Goal: Task Accomplishment & Management: Manage account settings

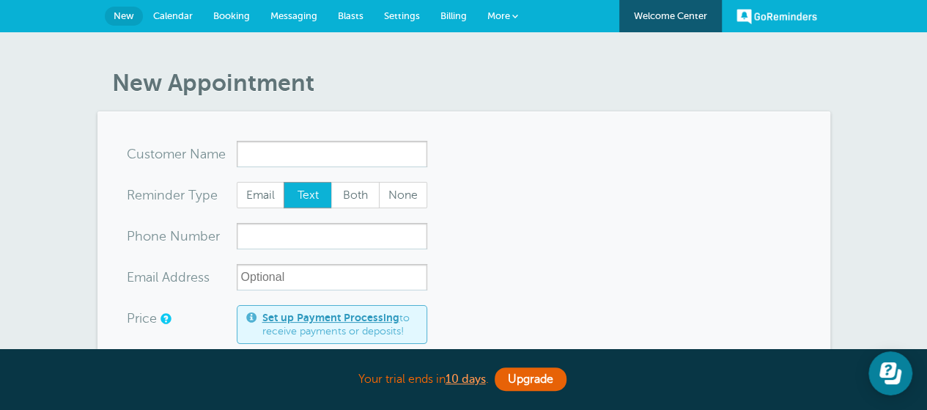
click at [785, 15] on link "GoReminders" at bounding box center [776, 16] width 81 height 32
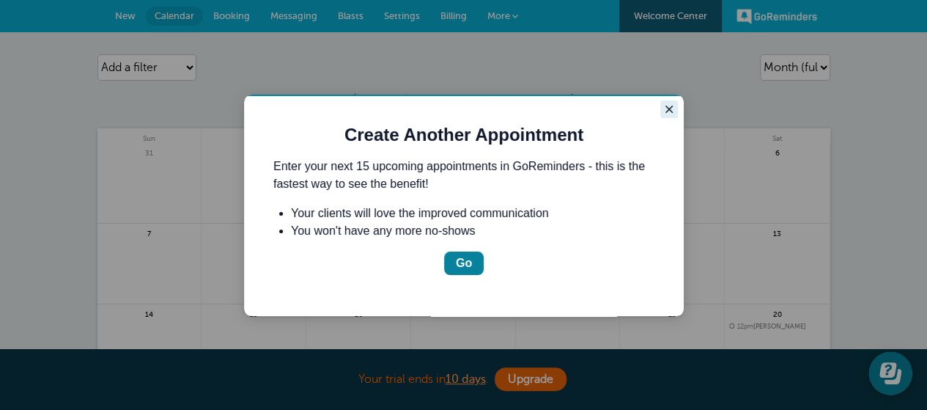
click at [664, 105] on icon "Close guide" at bounding box center [669, 109] width 12 height 12
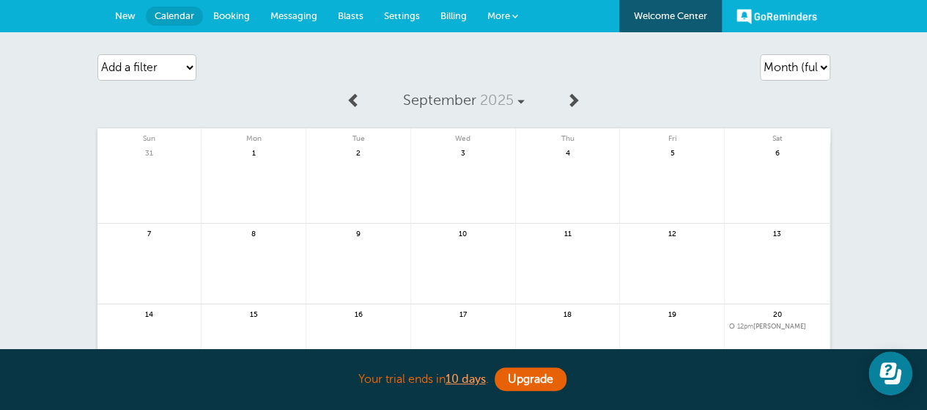
click at [668, 18] on link "Welcome Center" at bounding box center [670, 16] width 103 height 32
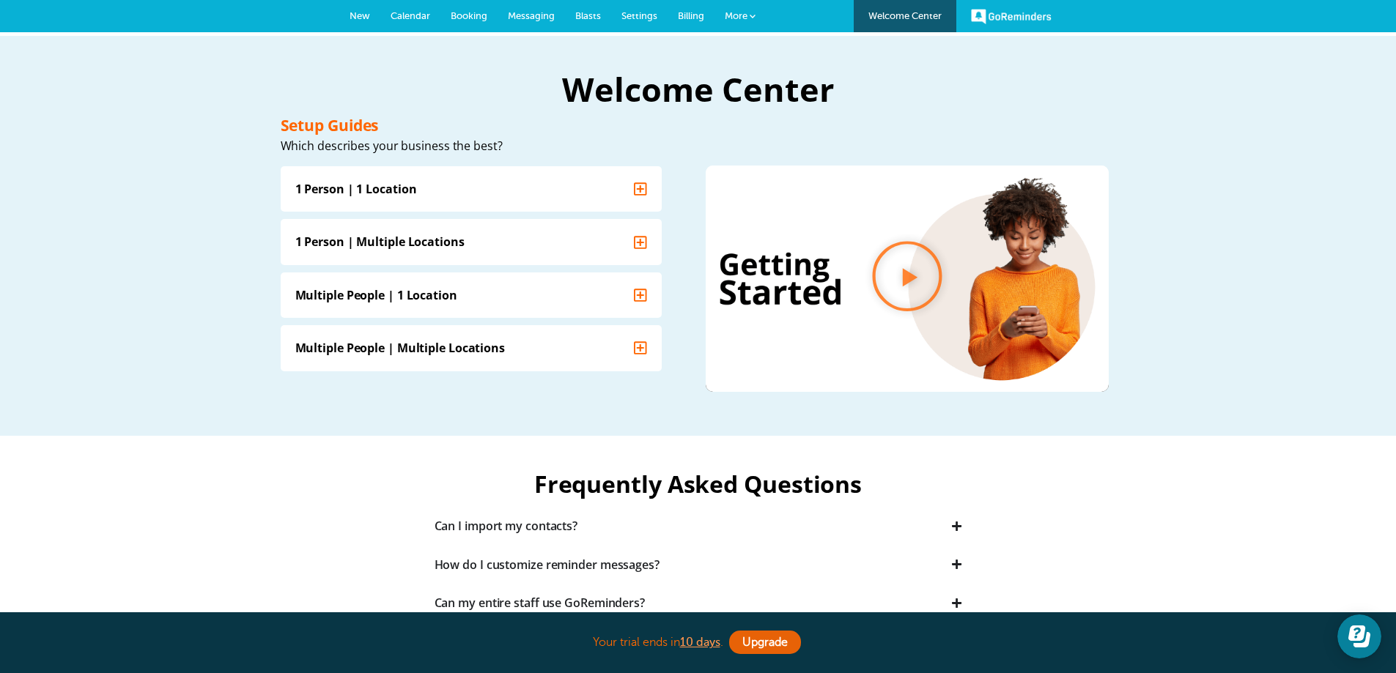
click at [689, 13] on span "Billing" at bounding box center [691, 15] width 26 height 11
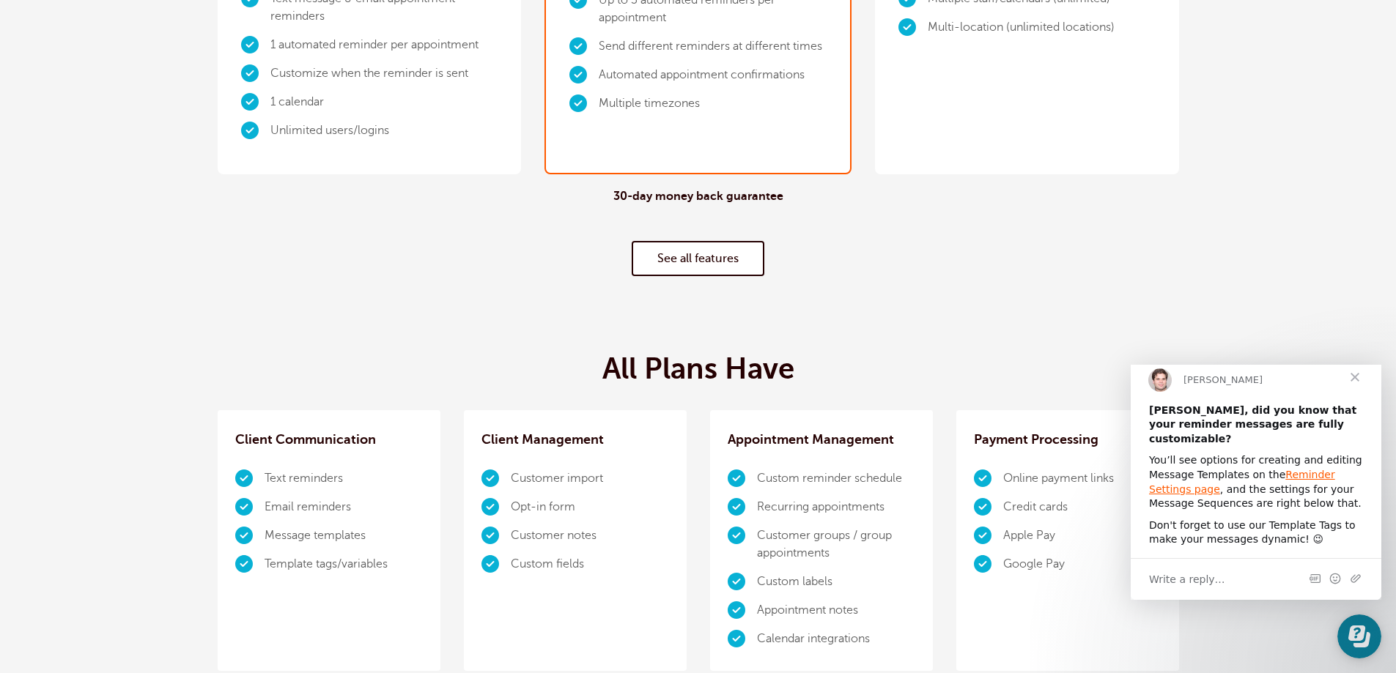
scroll to position [513, 0]
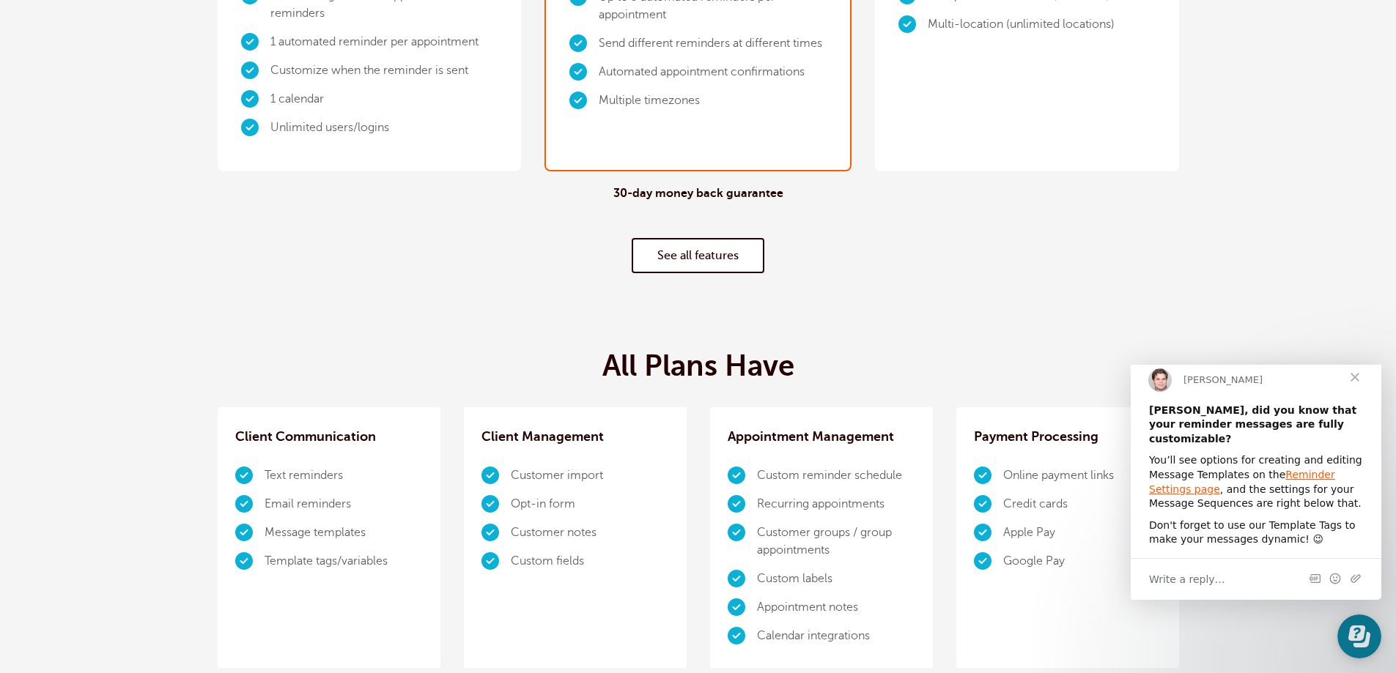
click at [676, 253] on link "See all features" at bounding box center [698, 255] width 133 height 35
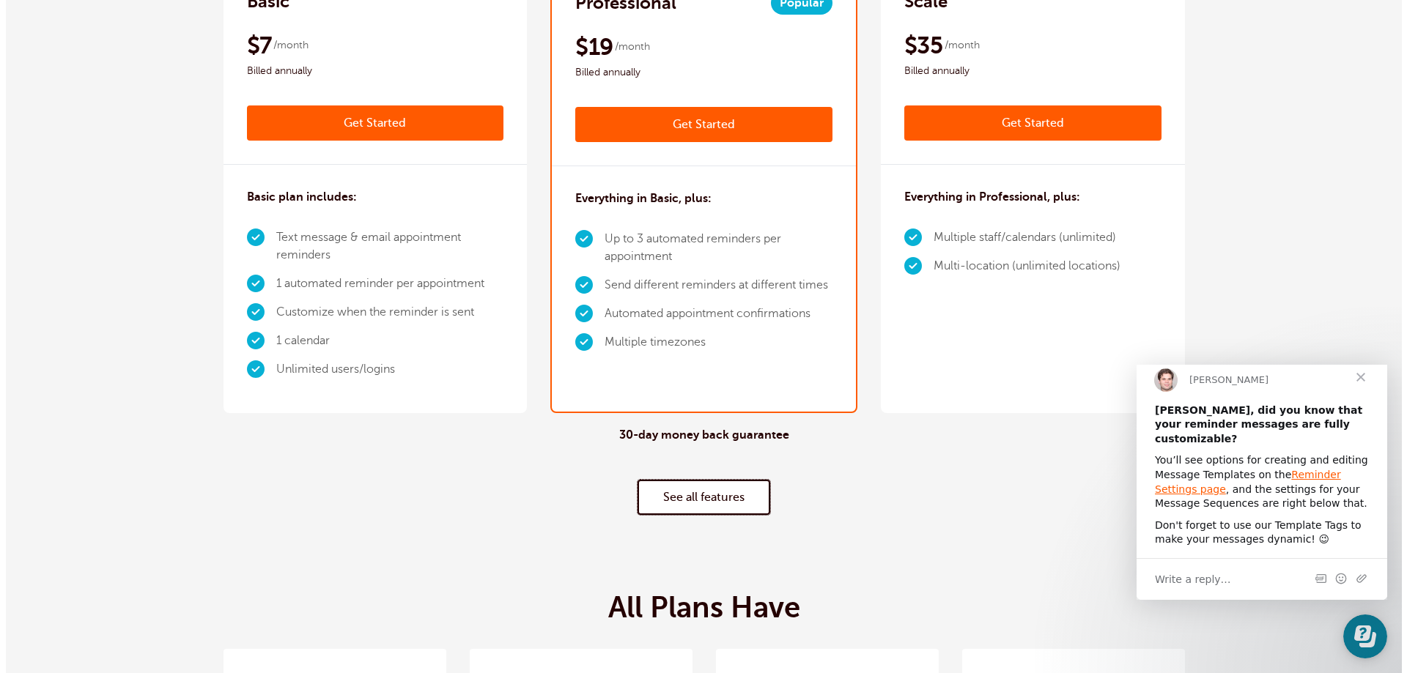
scroll to position [0, 0]
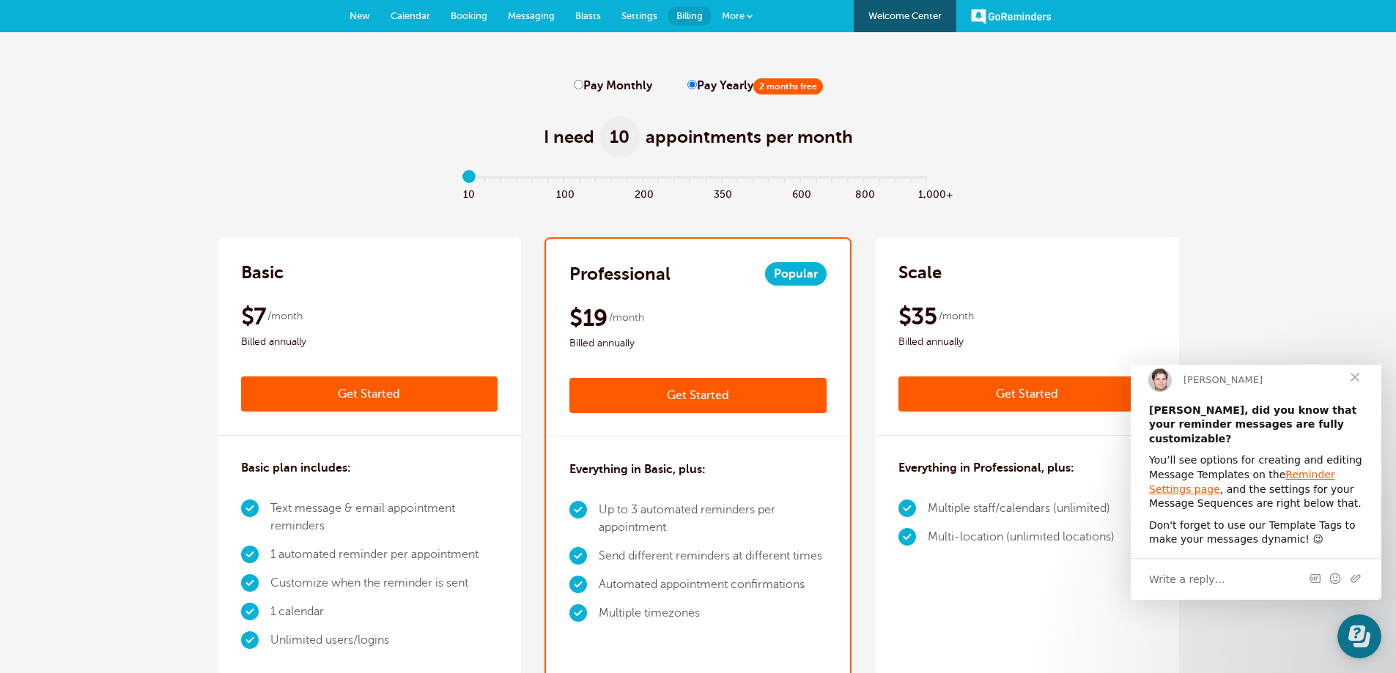
click at [732, 13] on span "More" at bounding box center [733, 15] width 23 height 11
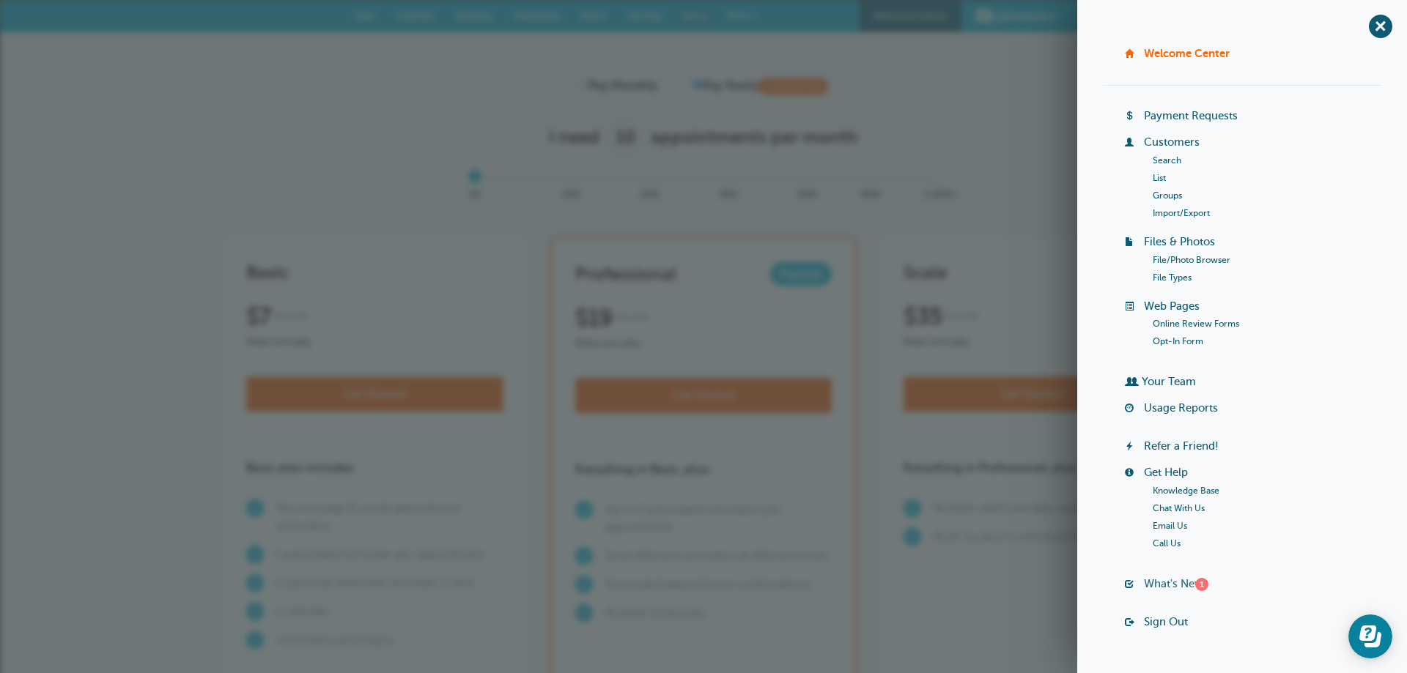
click at [1167, 582] on link "What's New? 1" at bounding box center [1176, 584] width 64 height 12
